Goal: Navigation & Orientation: Understand site structure

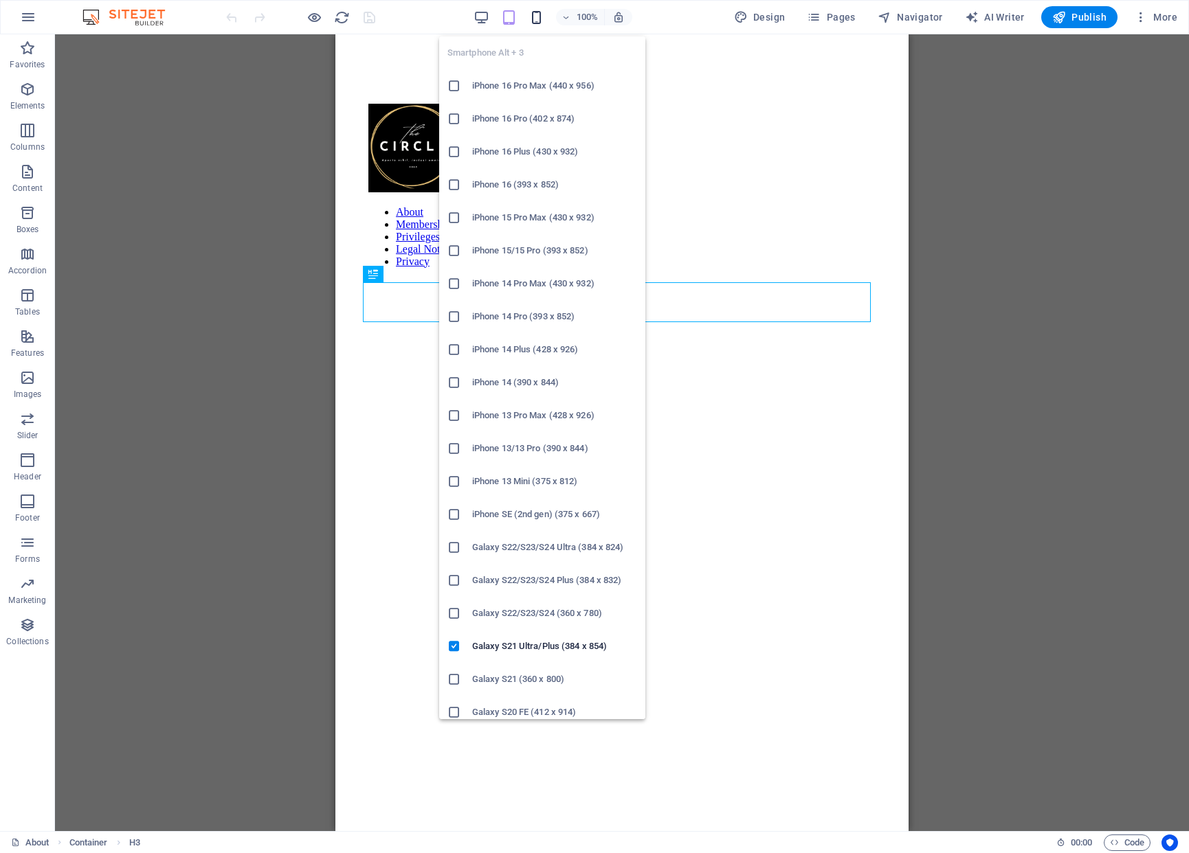
click at [540, 19] on icon "button" at bounding box center [536, 18] width 16 height 16
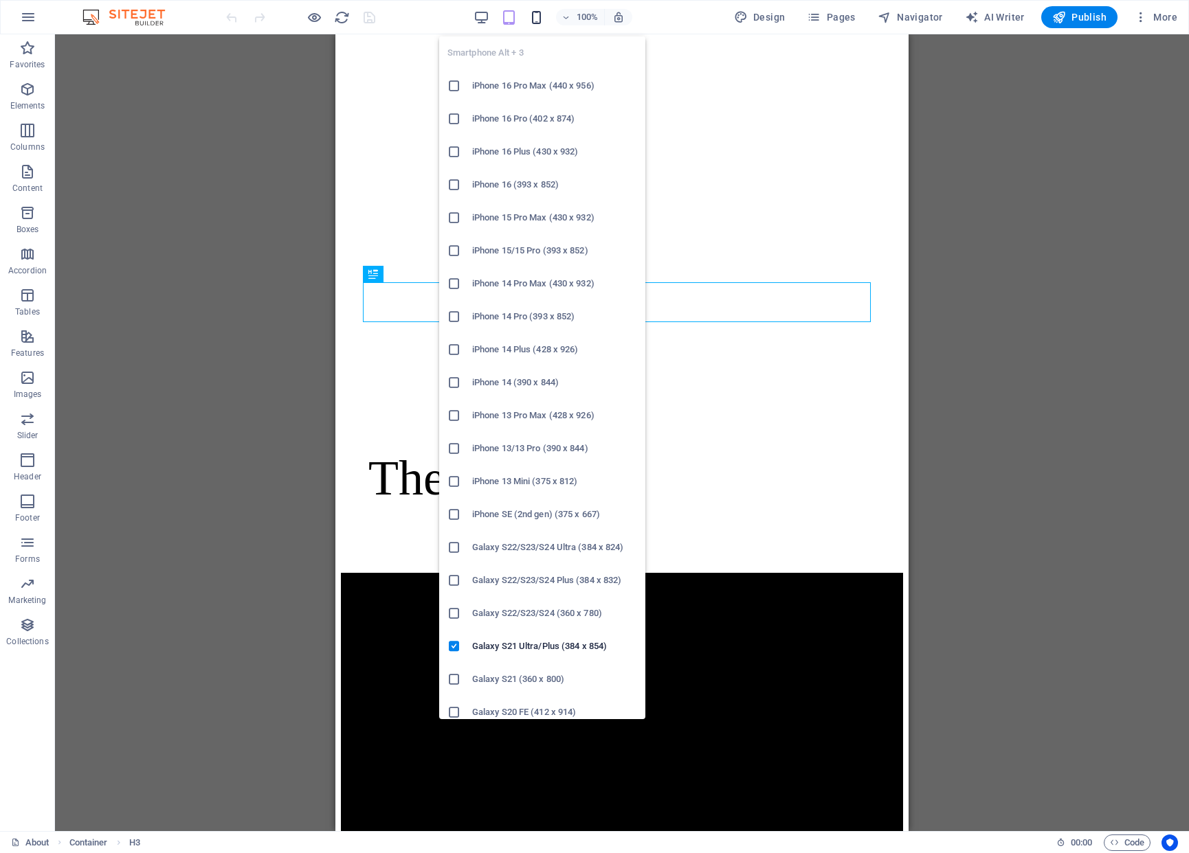
scroll to position [310, 0]
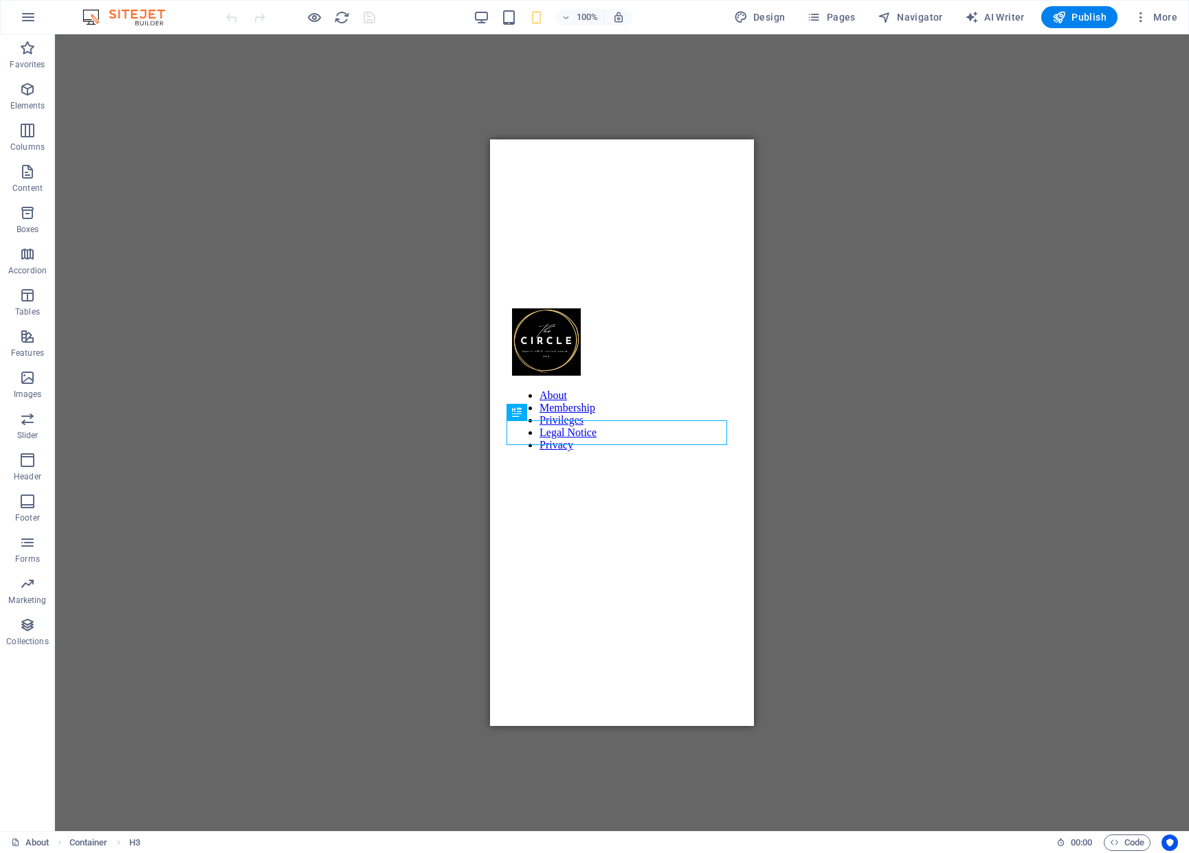
click at [974, 346] on div "Drag here to replace the existing content. Press “Ctrl” if you want to create a…" at bounding box center [622, 432] width 1134 height 797
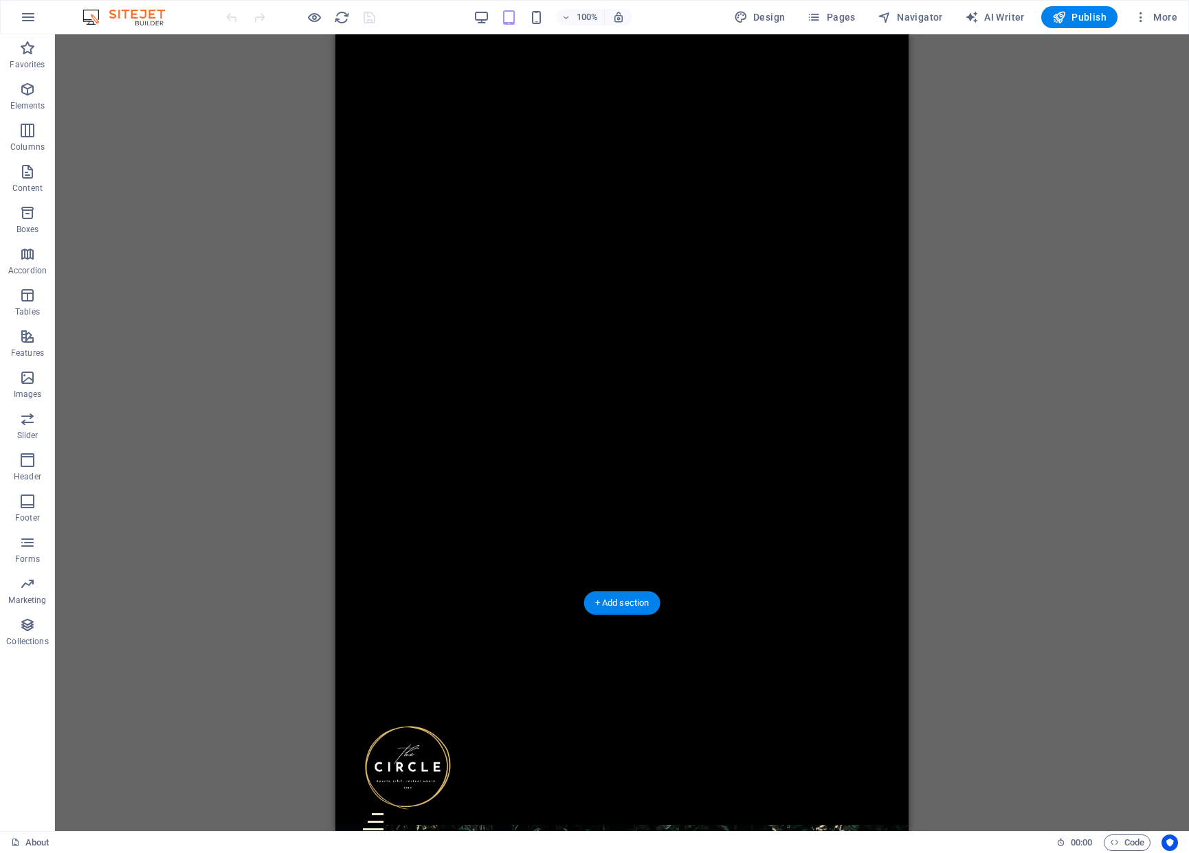
scroll to position [0, 0]
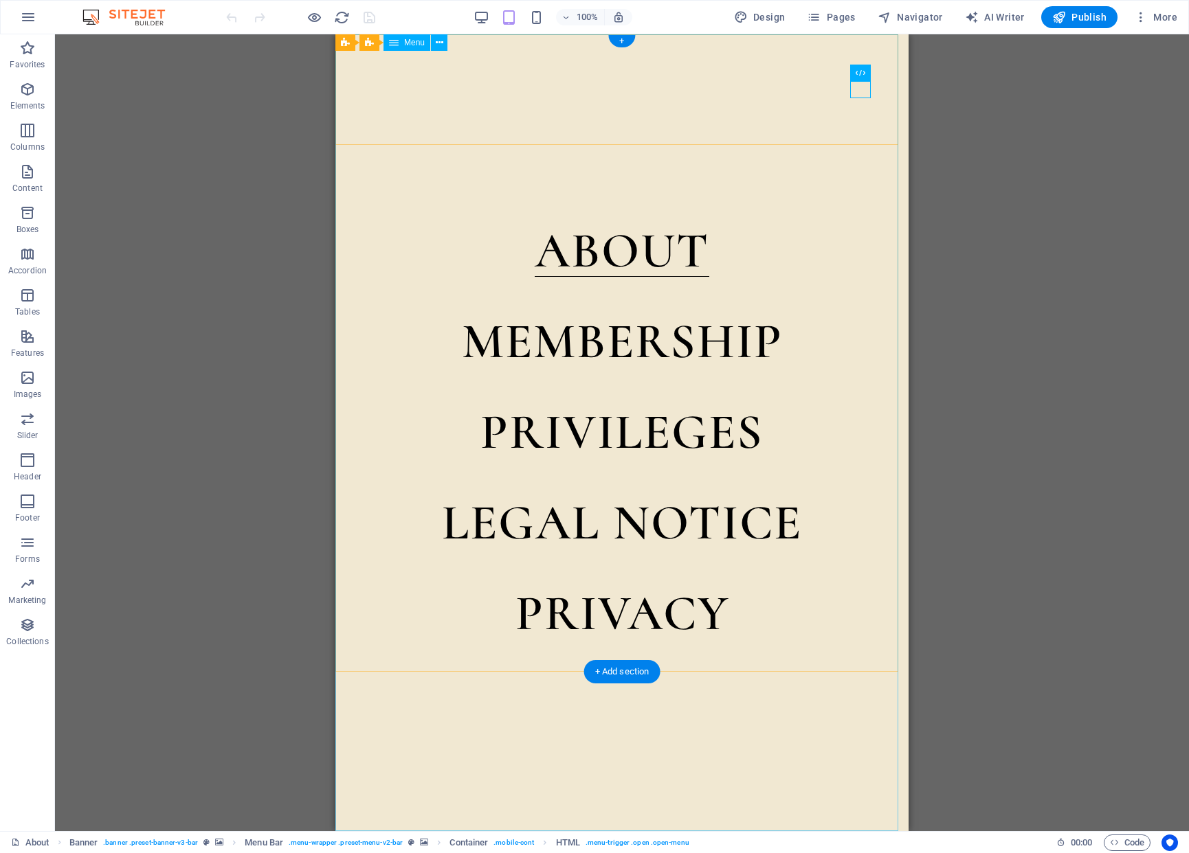
click at [682, 439] on nav "About Membership Privileges Legal Notice Privacy" at bounding box center [621, 432] width 573 height 797
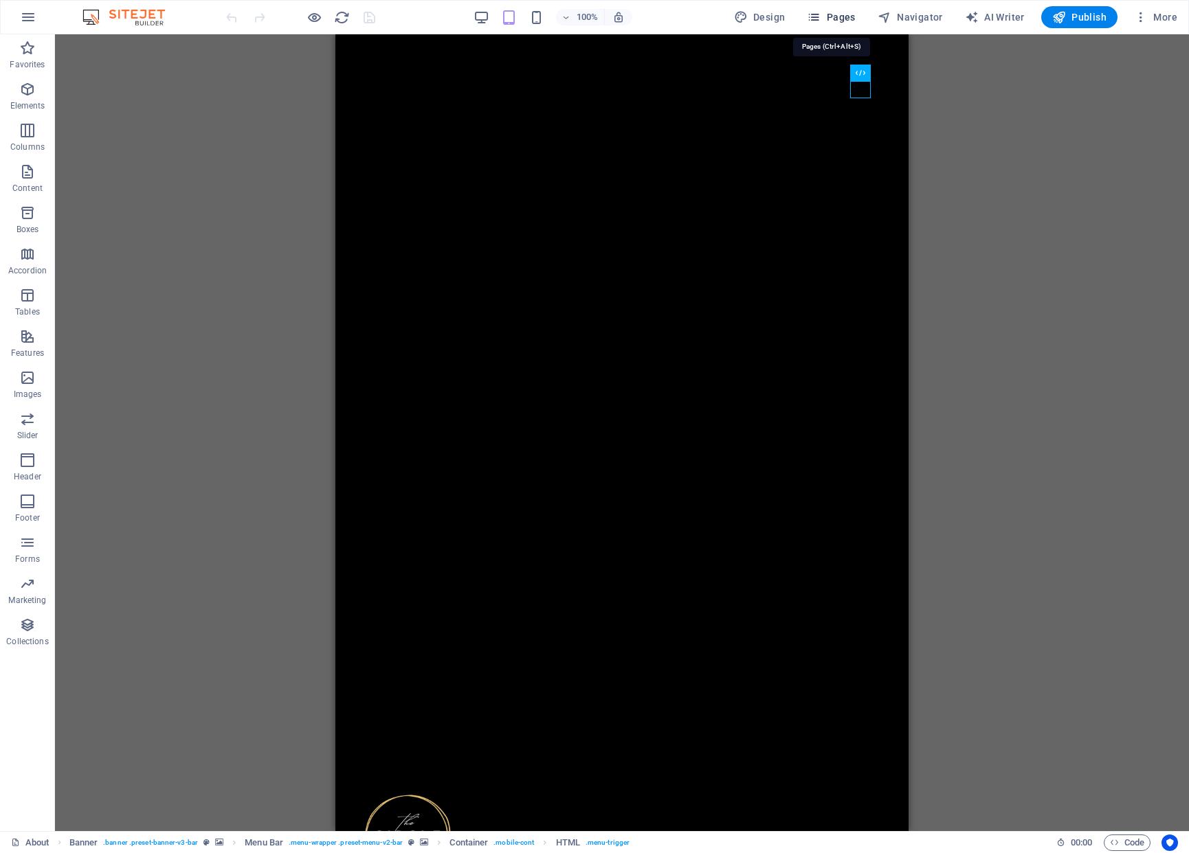
click at [0, 0] on icon "button" at bounding box center [0, 0] width 0 height 0
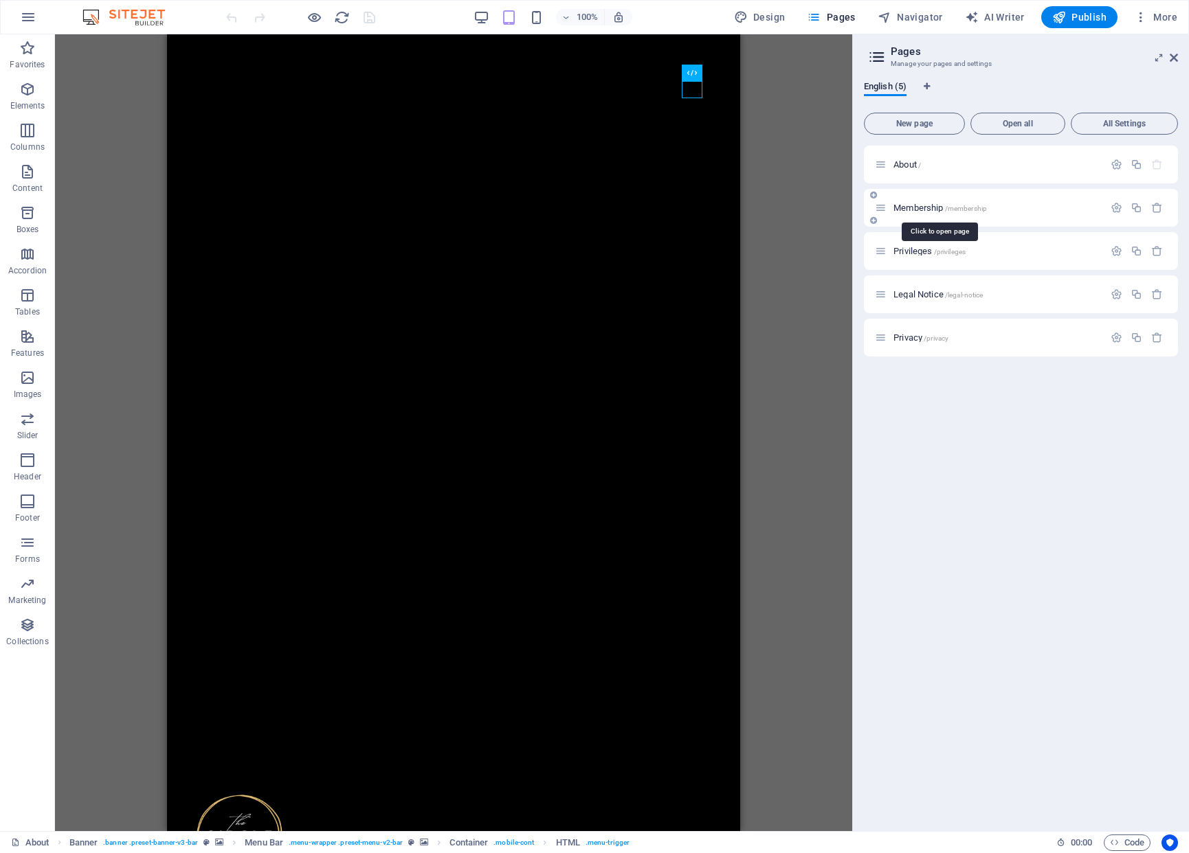
click at [915, 210] on span "Membership /membership" at bounding box center [939, 208] width 93 height 10
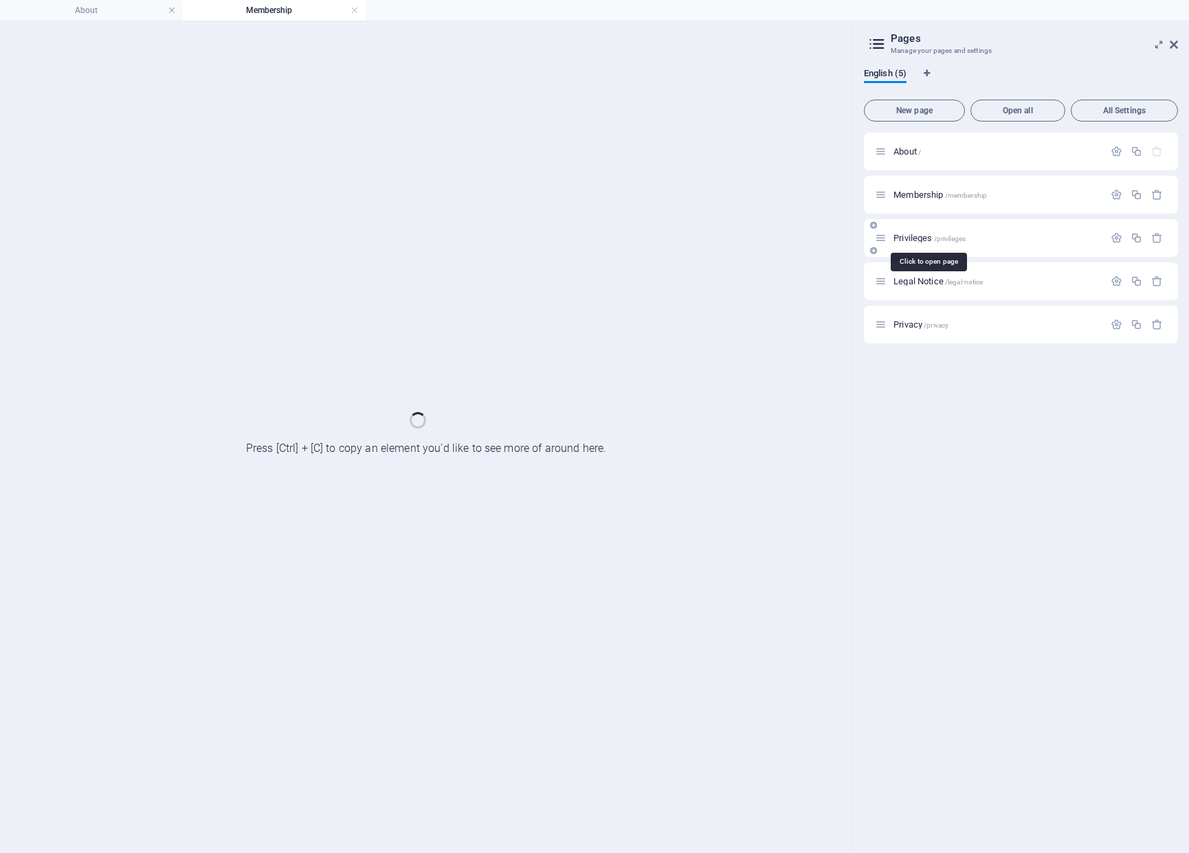
click at [916, 239] on span "Privileges /privileges" at bounding box center [929, 238] width 72 height 10
click at [274, 14] on h4 "Membership" at bounding box center [274, 10] width 183 height 15
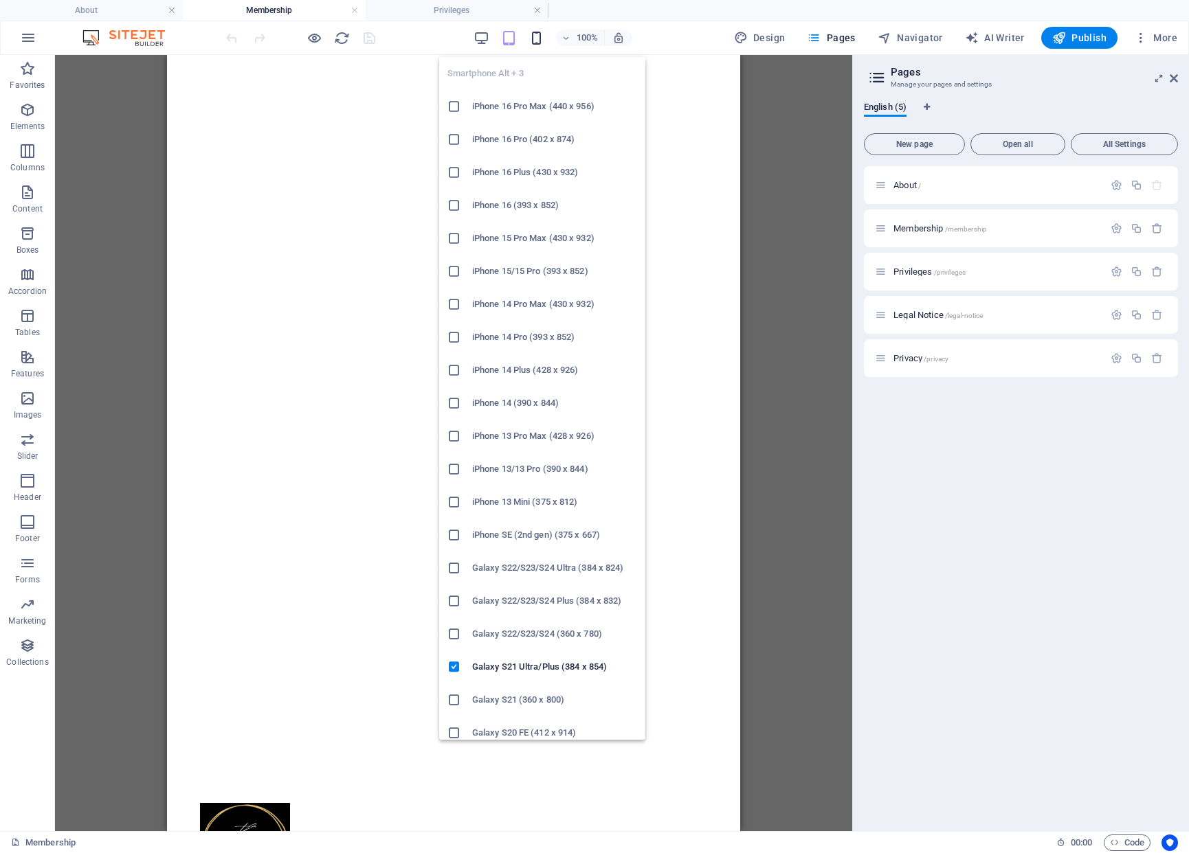
click at [539, 39] on icon "button" at bounding box center [536, 38] width 16 height 16
